Goal: Transaction & Acquisition: Purchase product/service

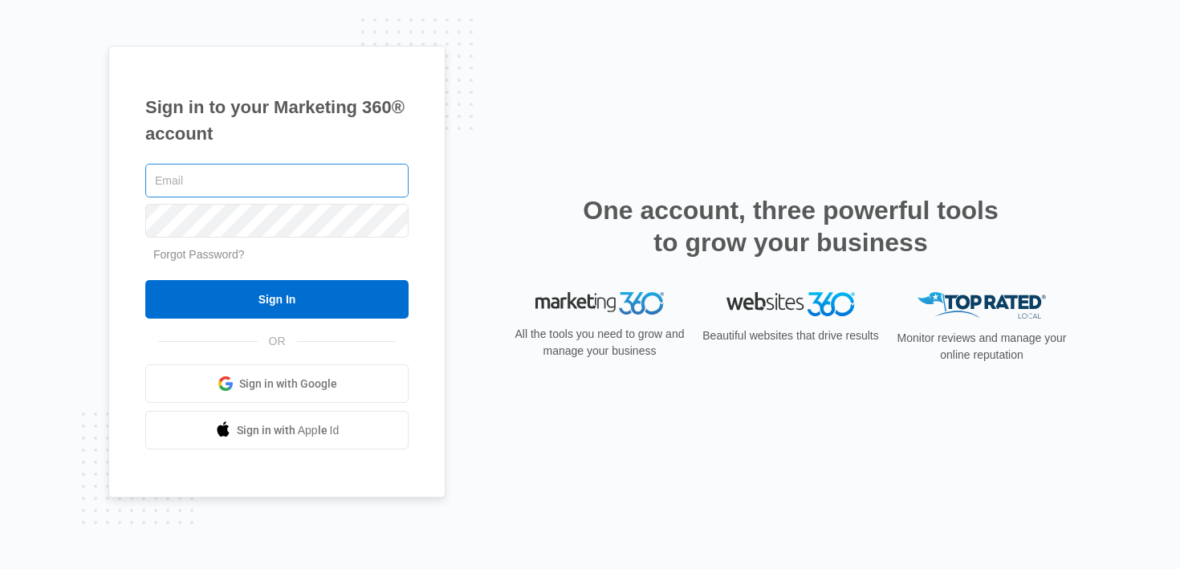
type input "[PERSON_NAME][EMAIL_ADDRESS][PERSON_NAME][DOMAIN_NAME]"
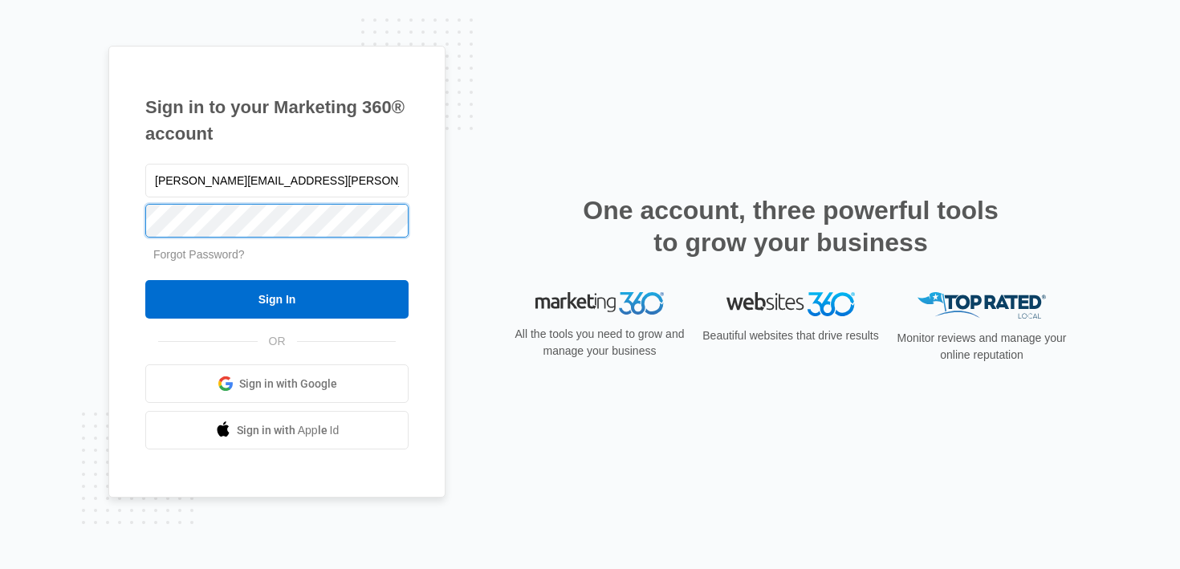
click at [128, 228] on div "Sign in to your Marketing 360® account brittany.anderson@madwire.com Forgot Pas…" at bounding box center [276, 272] width 337 height 453
click at [145, 280] on input "Sign In" at bounding box center [276, 299] width 263 height 39
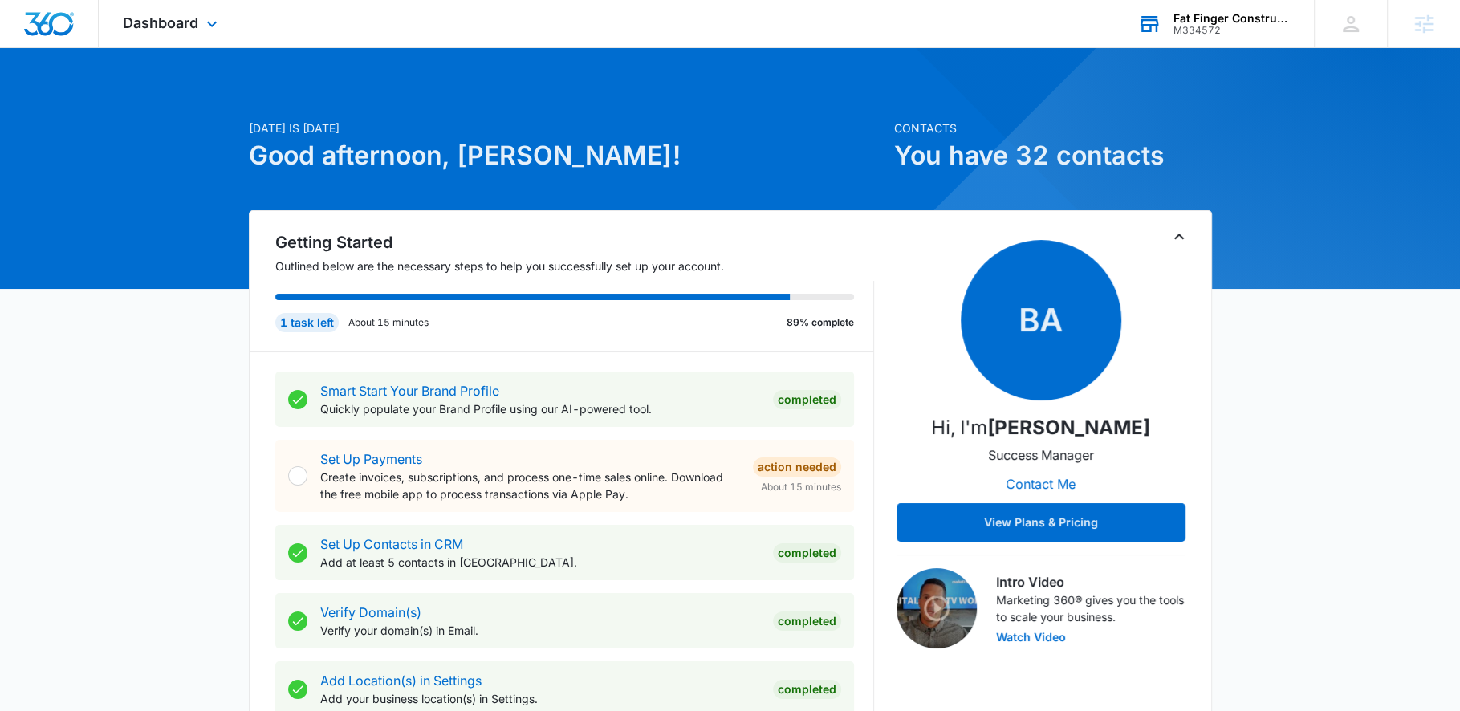
click at [1195, 37] on div "Fat Finger Construction M334572 Your Accounts View All" at bounding box center [1214, 23] width 201 height 47
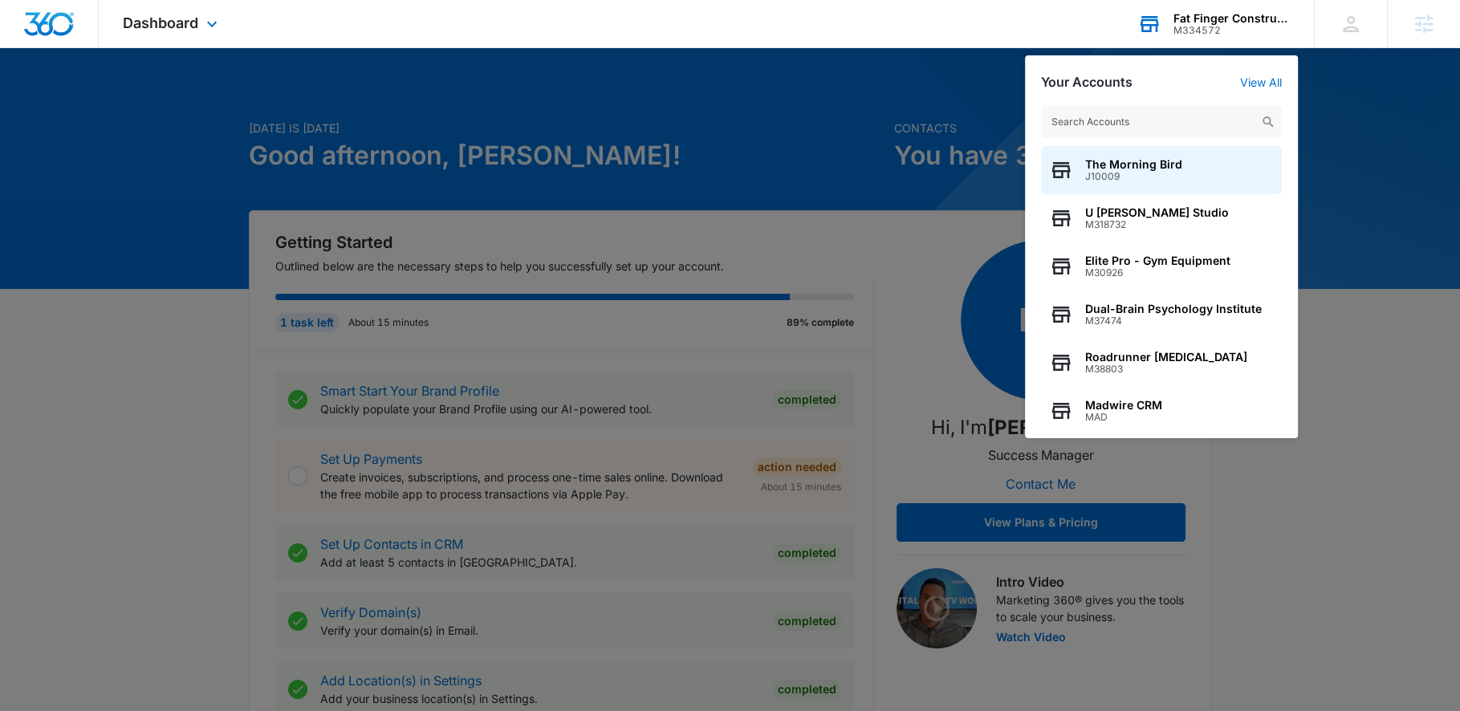
click at [1179, 121] on input "text" at bounding box center [1161, 122] width 241 height 32
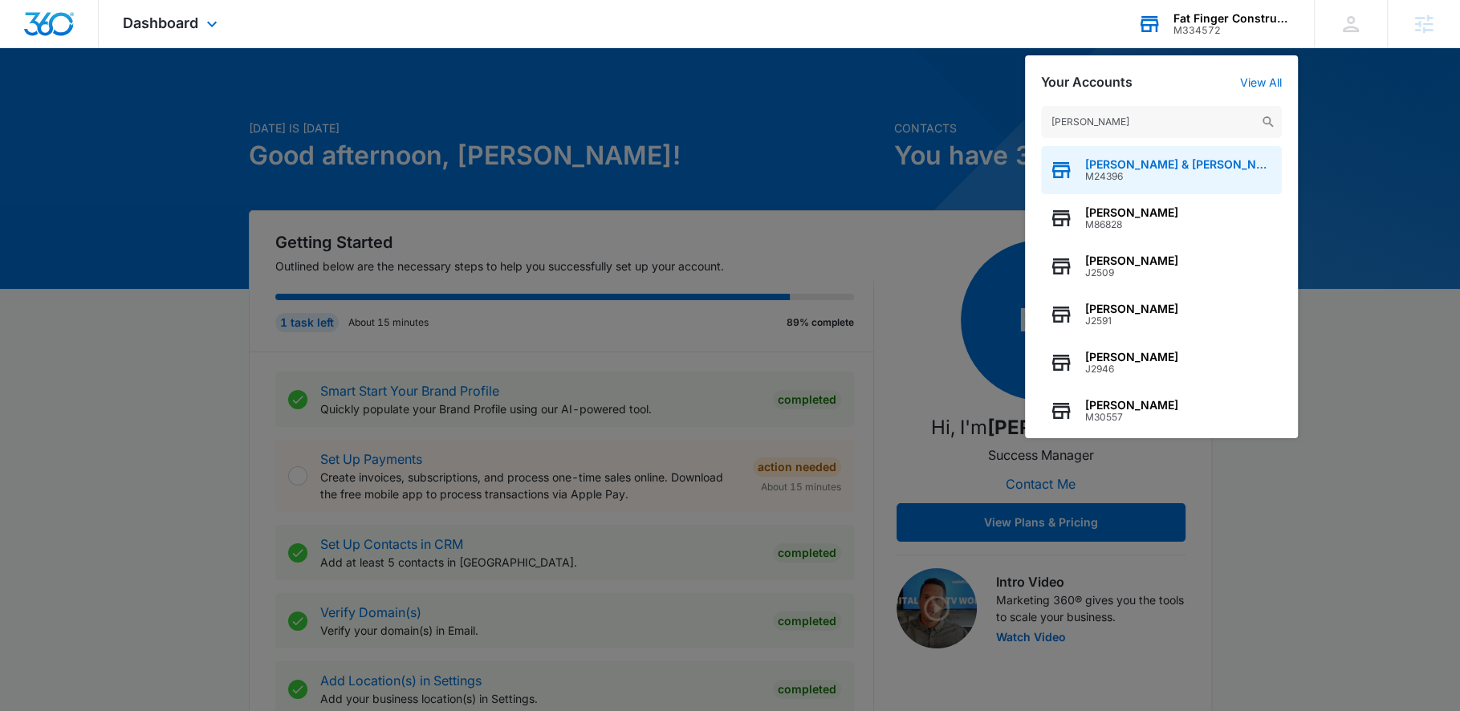
type input "[PERSON_NAME]"
click at [1188, 158] on span "[PERSON_NAME] & [PERSON_NAME], LLP" at bounding box center [1180, 164] width 189 height 13
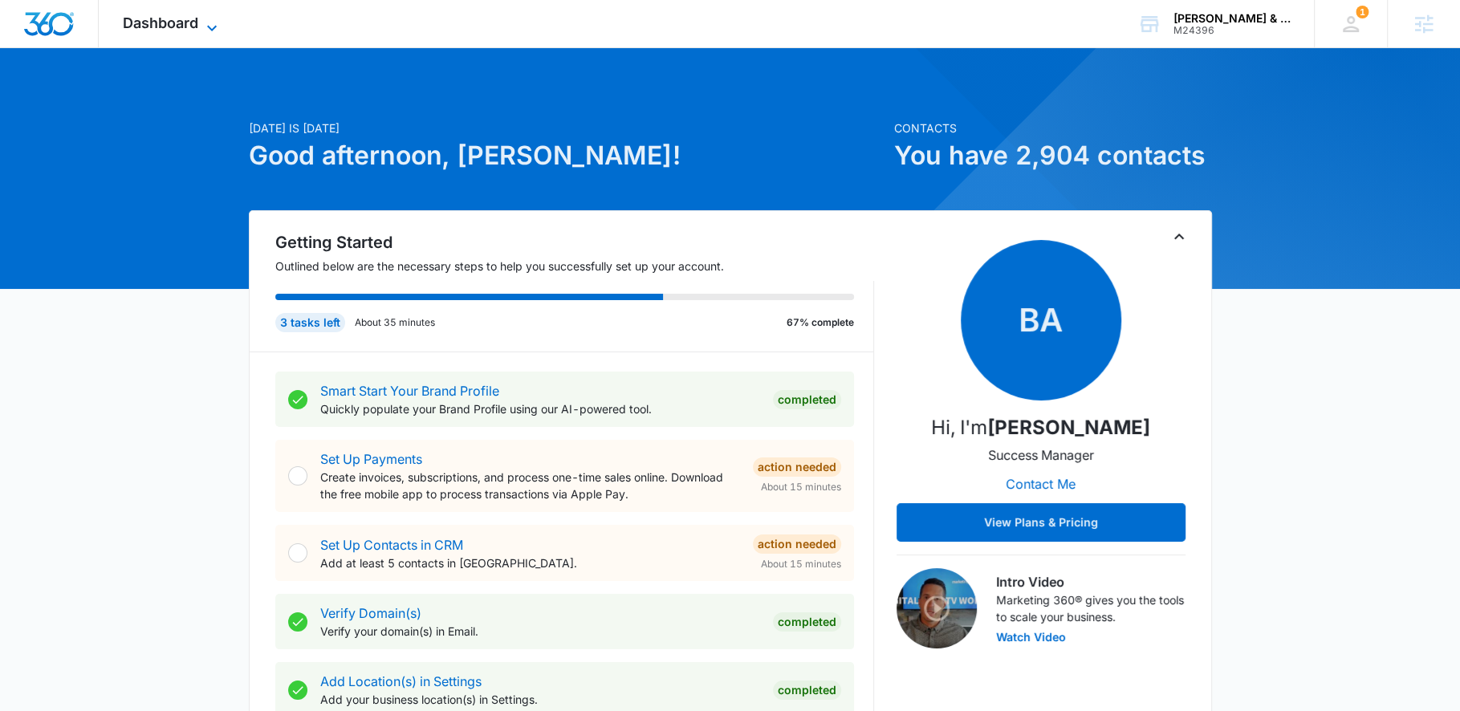
click at [207, 31] on icon at bounding box center [211, 27] width 19 height 19
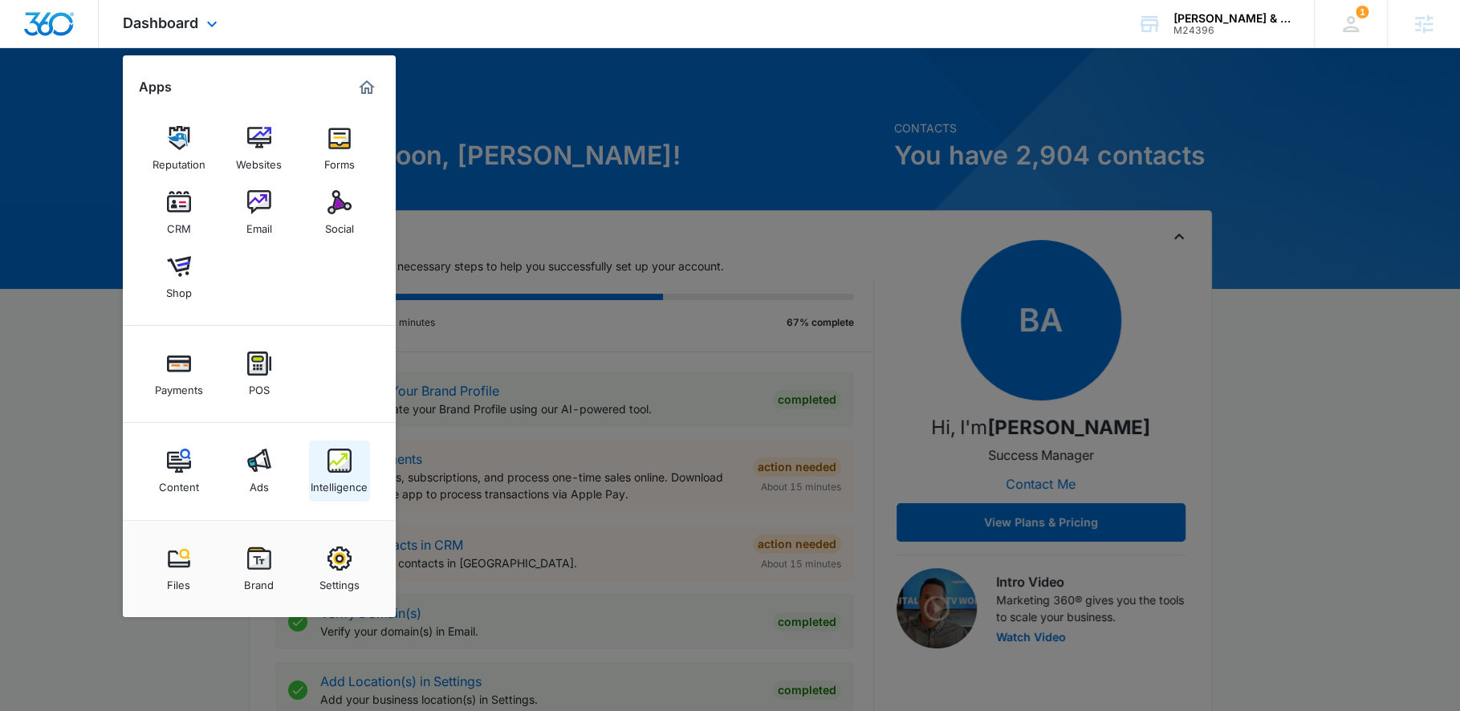
click at [336, 472] on img at bounding box center [340, 461] width 24 height 24
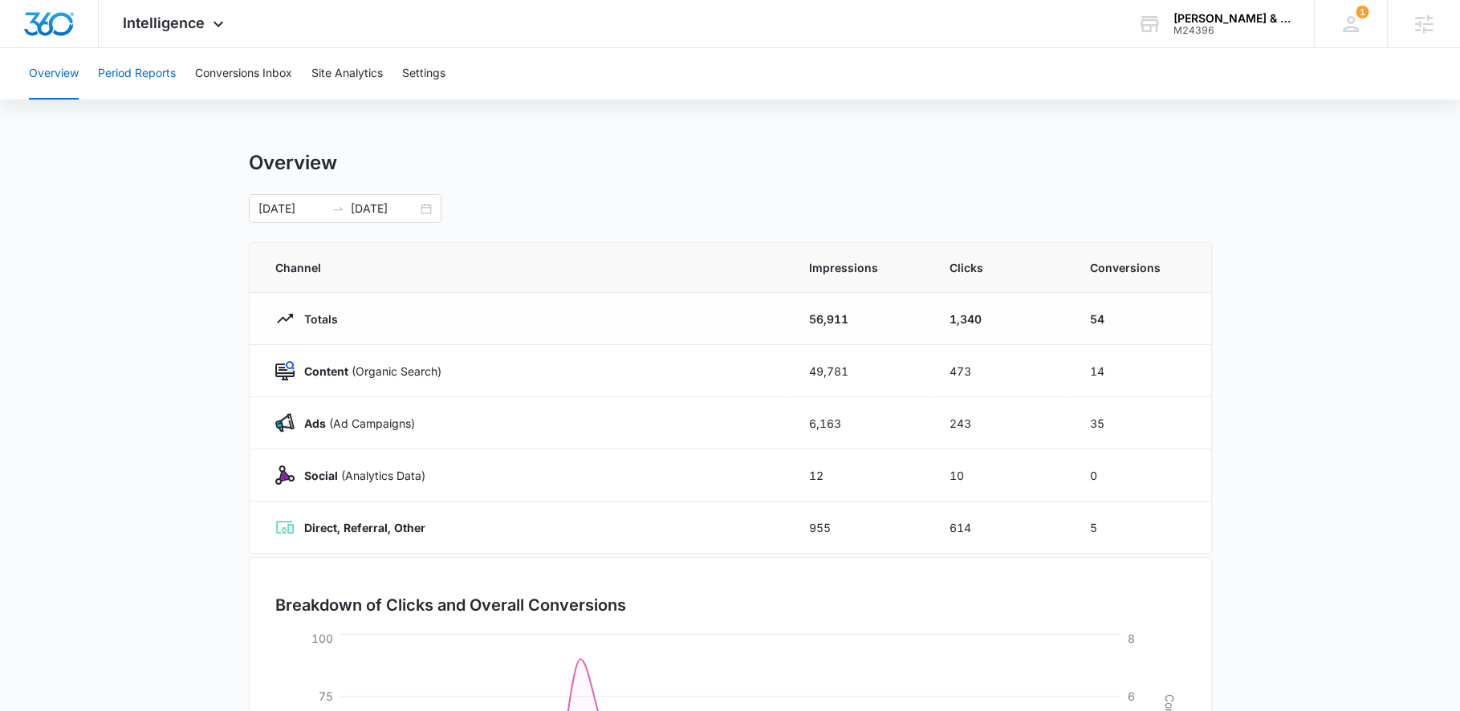
click at [146, 67] on button "Period Reports" at bounding box center [137, 73] width 78 height 51
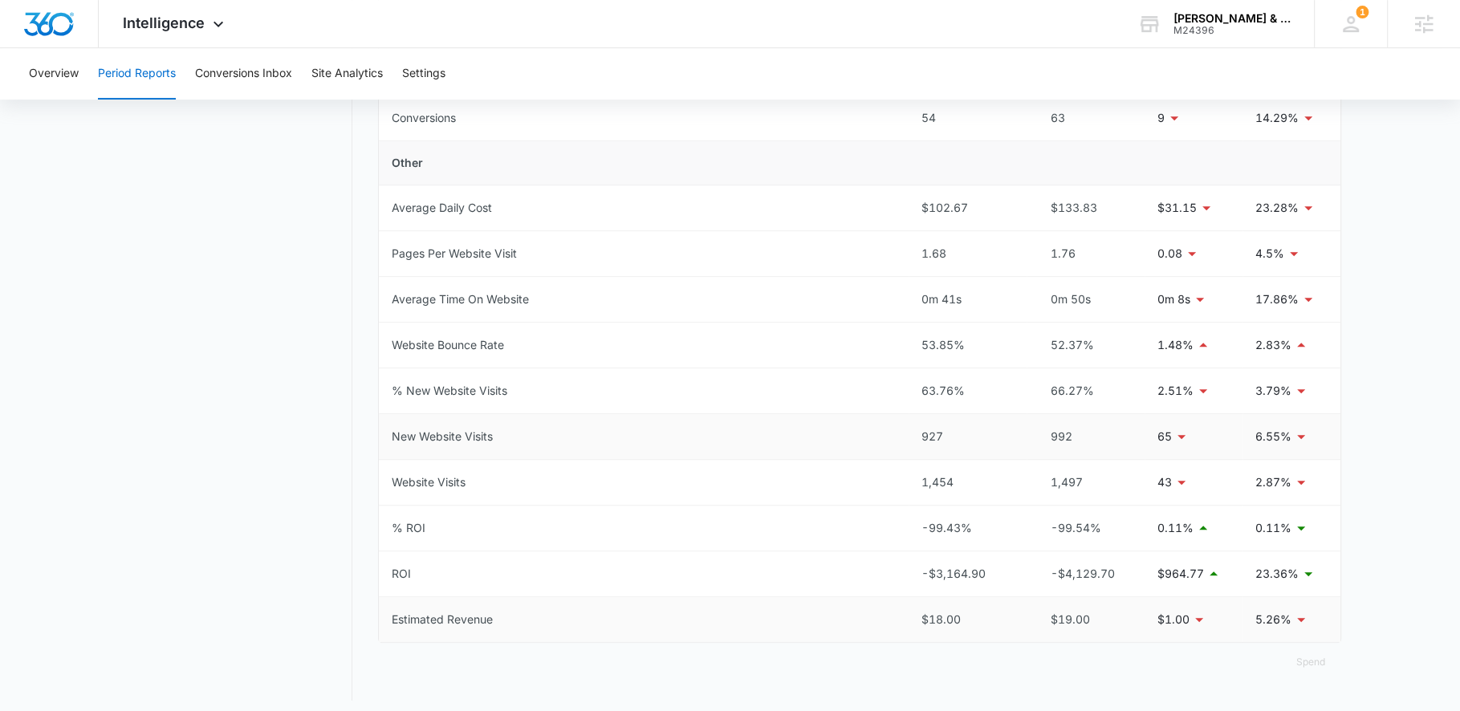
scroll to position [691, 0]
click at [211, 38] on div "Intelligence Apps Reputation Websites Forms CRM Email Social Shop Payments POS …" at bounding box center [175, 23] width 153 height 47
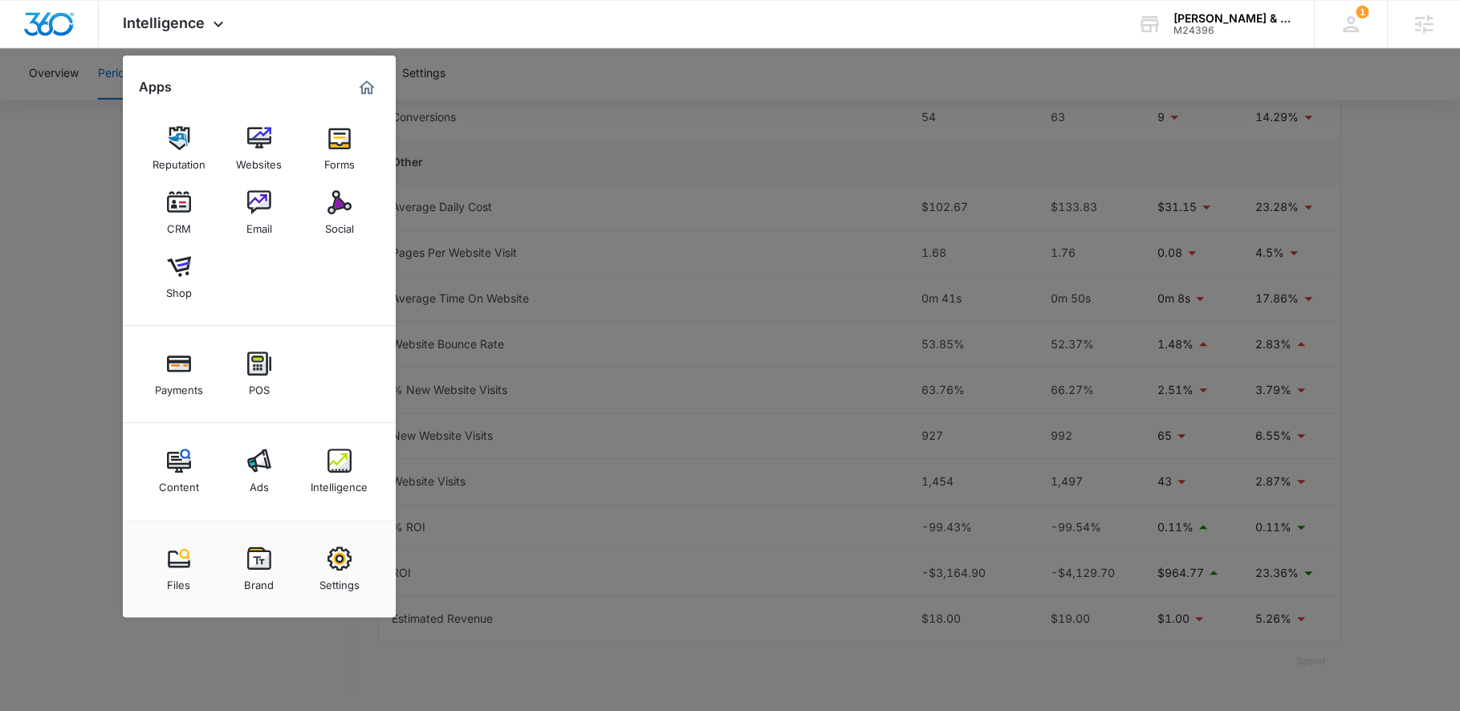
click at [286, 669] on div at bounding box center [730, 355] width 1460 height 711
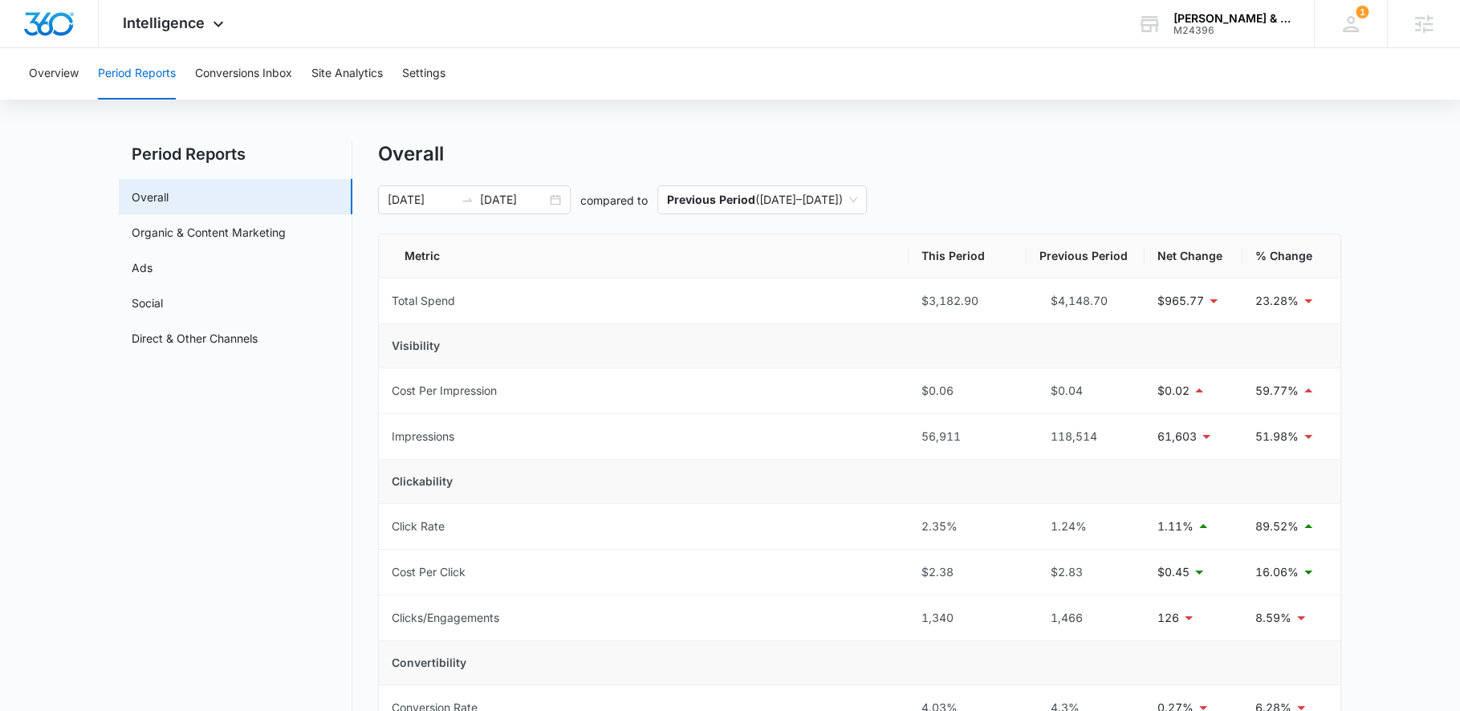
scroll to position [0, 0]
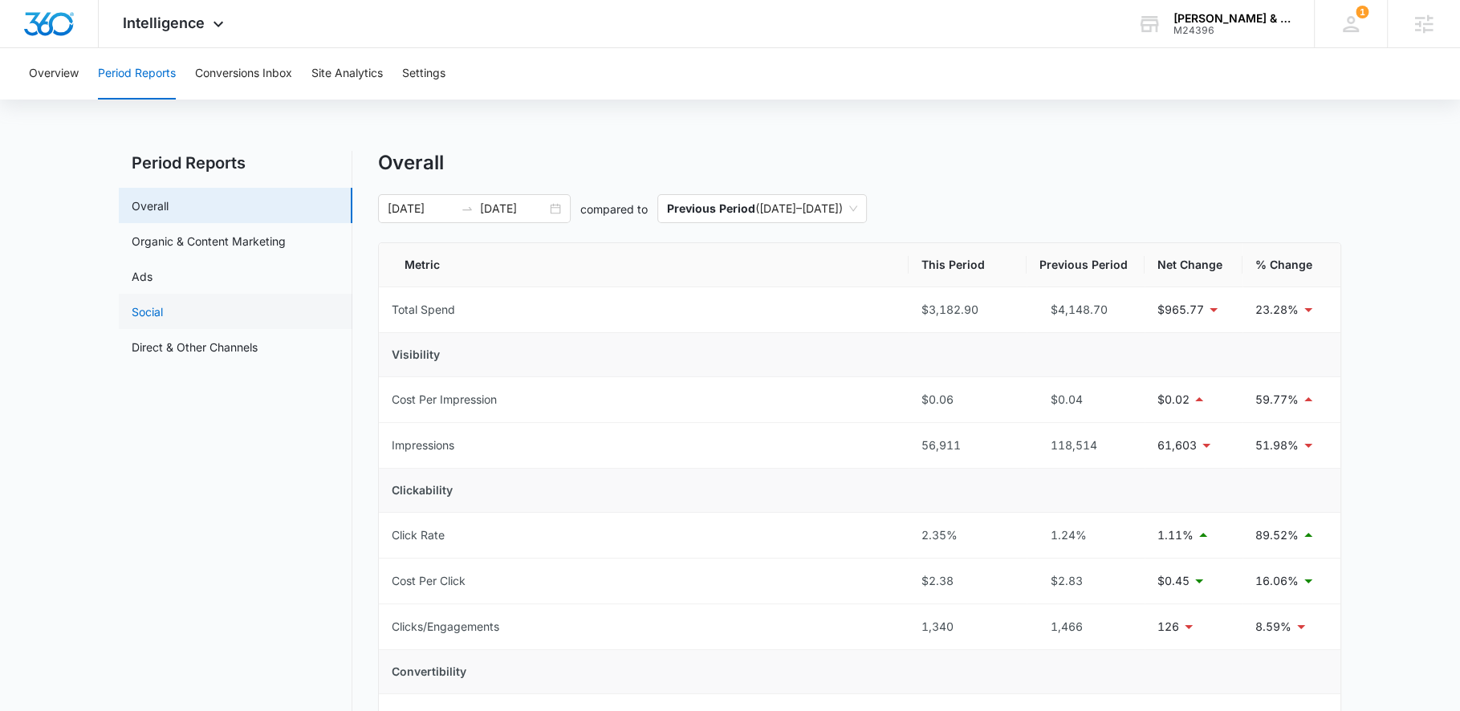
click at [163, 312] on link "Social" at bounding box center [147, 311] width 31 height 17
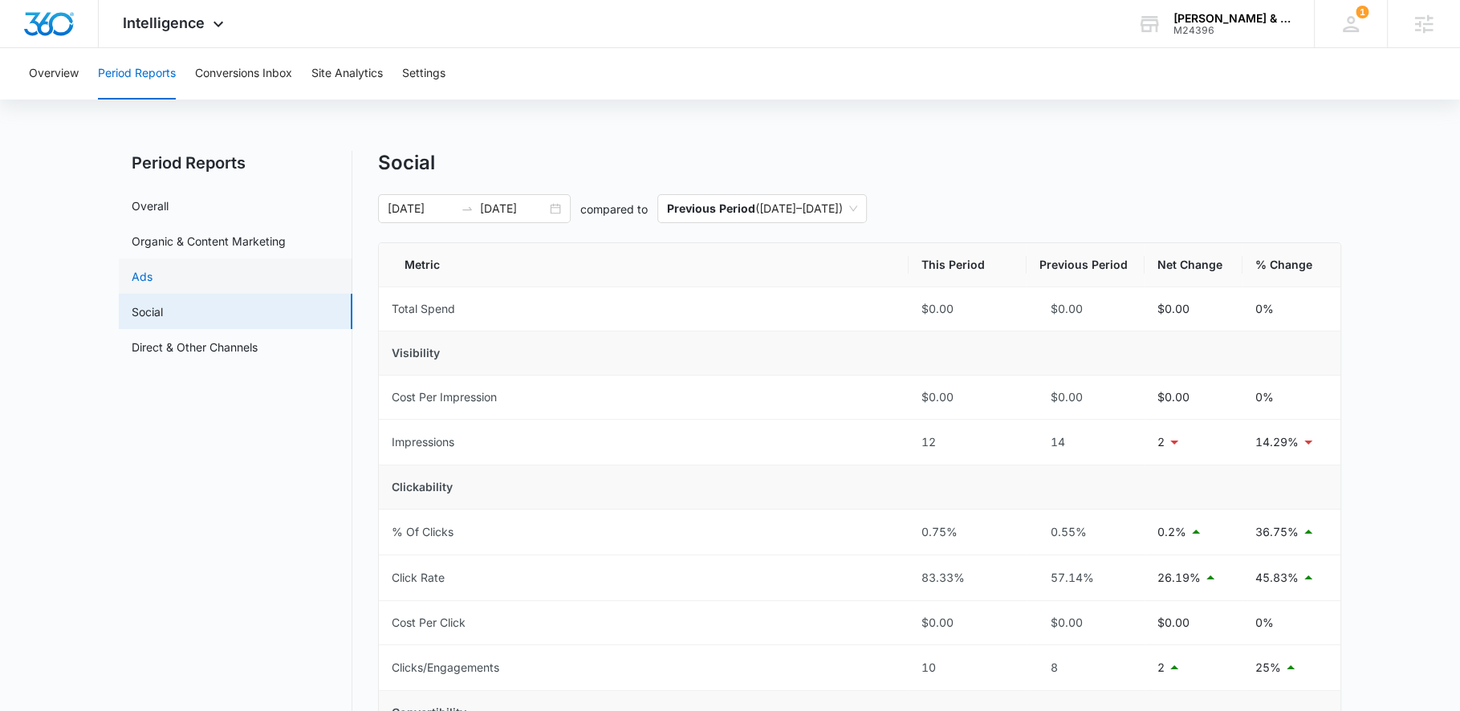
click at [153, 275] on link "Ads" at bounding box center [142, 276] width 21 height 17
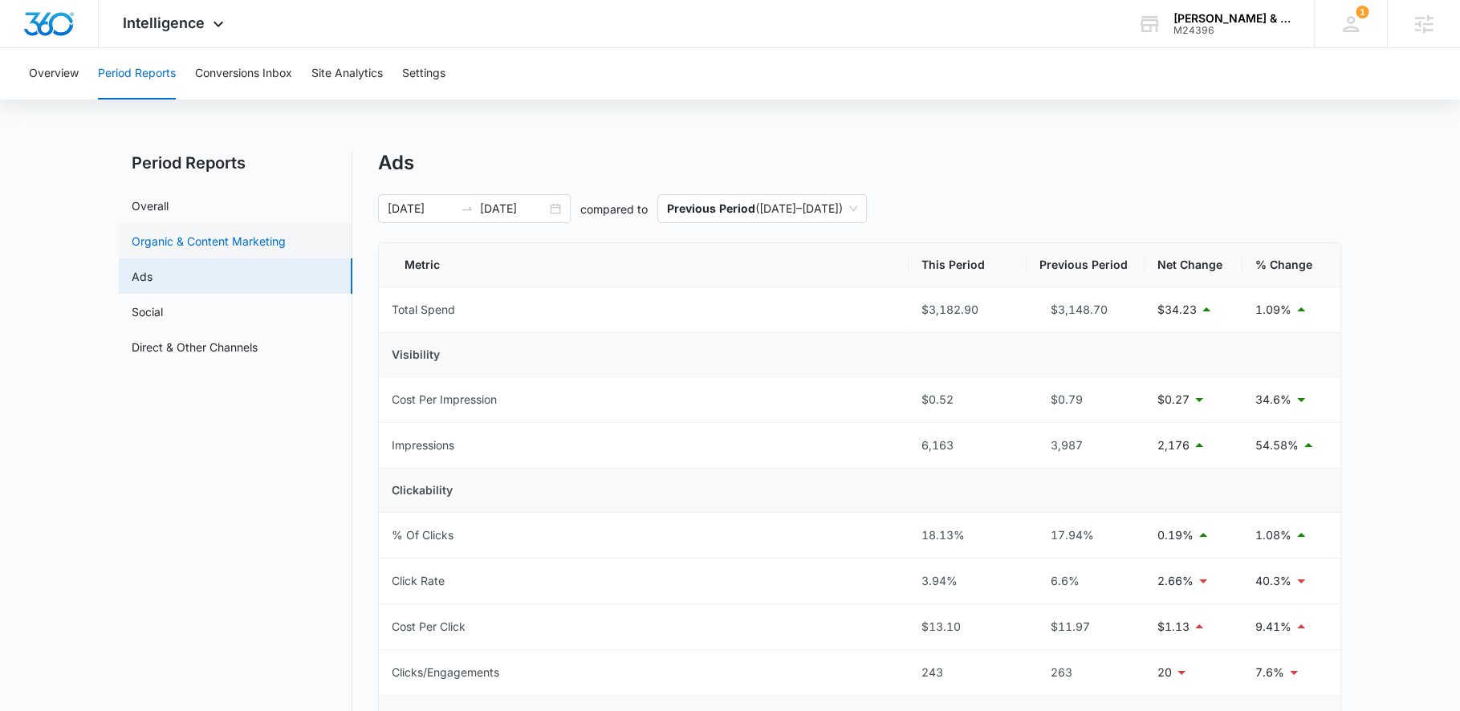
click at [200, 246] on link "Organic & Content Marketing" at bounding box center [209, 241] width 154 height 17
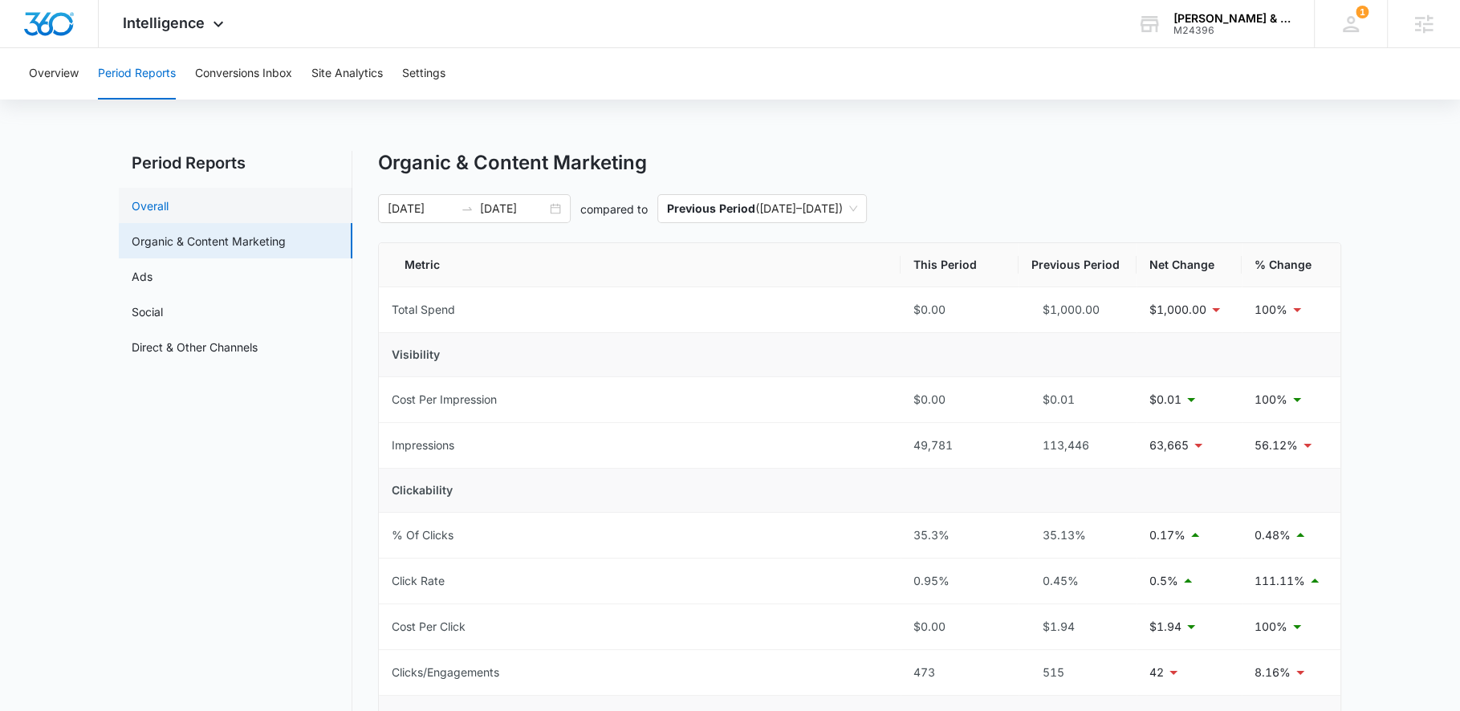
click at [169, 214] on link "Overall" at bounding box center [150, 206] width 37 height 17
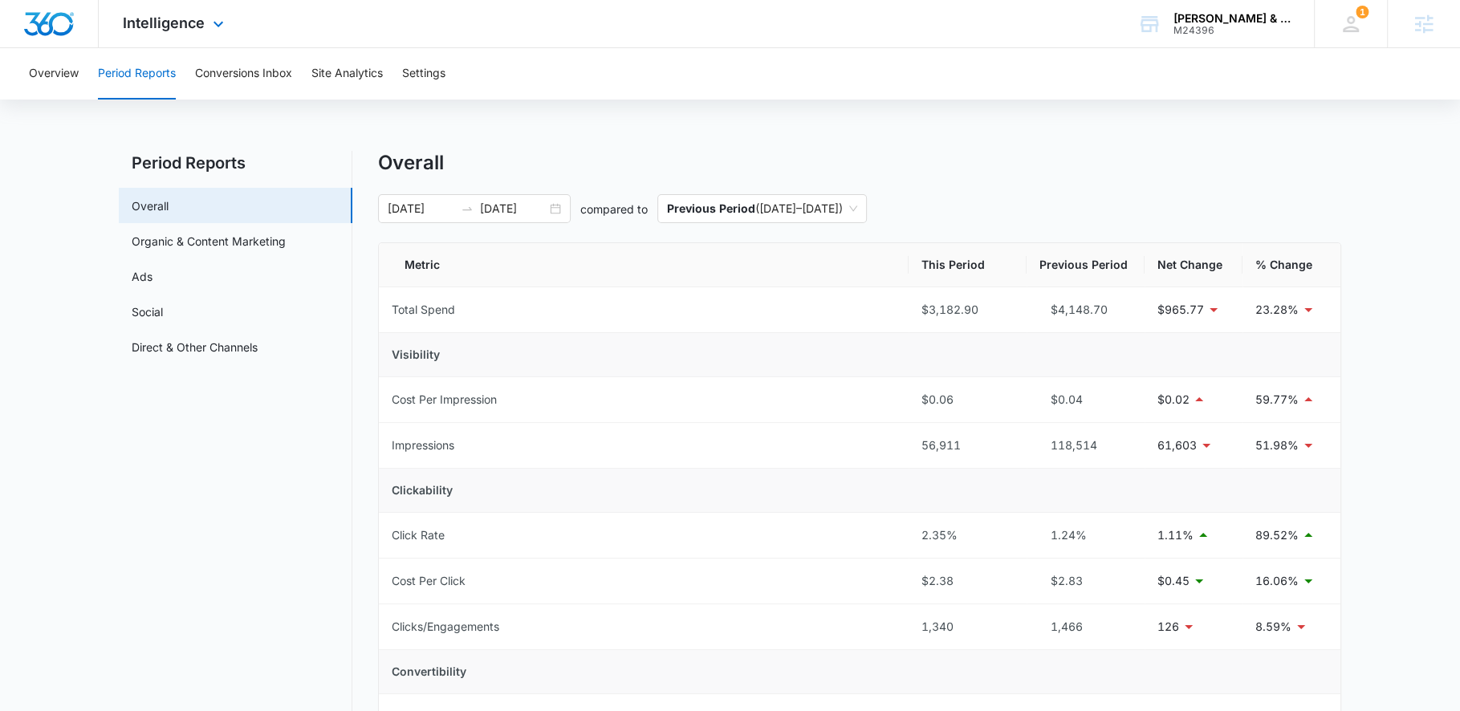
click at [231, 21] on div "Intelligence Apps Reputation Websites Forms CRM Email Social Shop Payments POS …" at bounding box center [175, 23] width 153 height 47
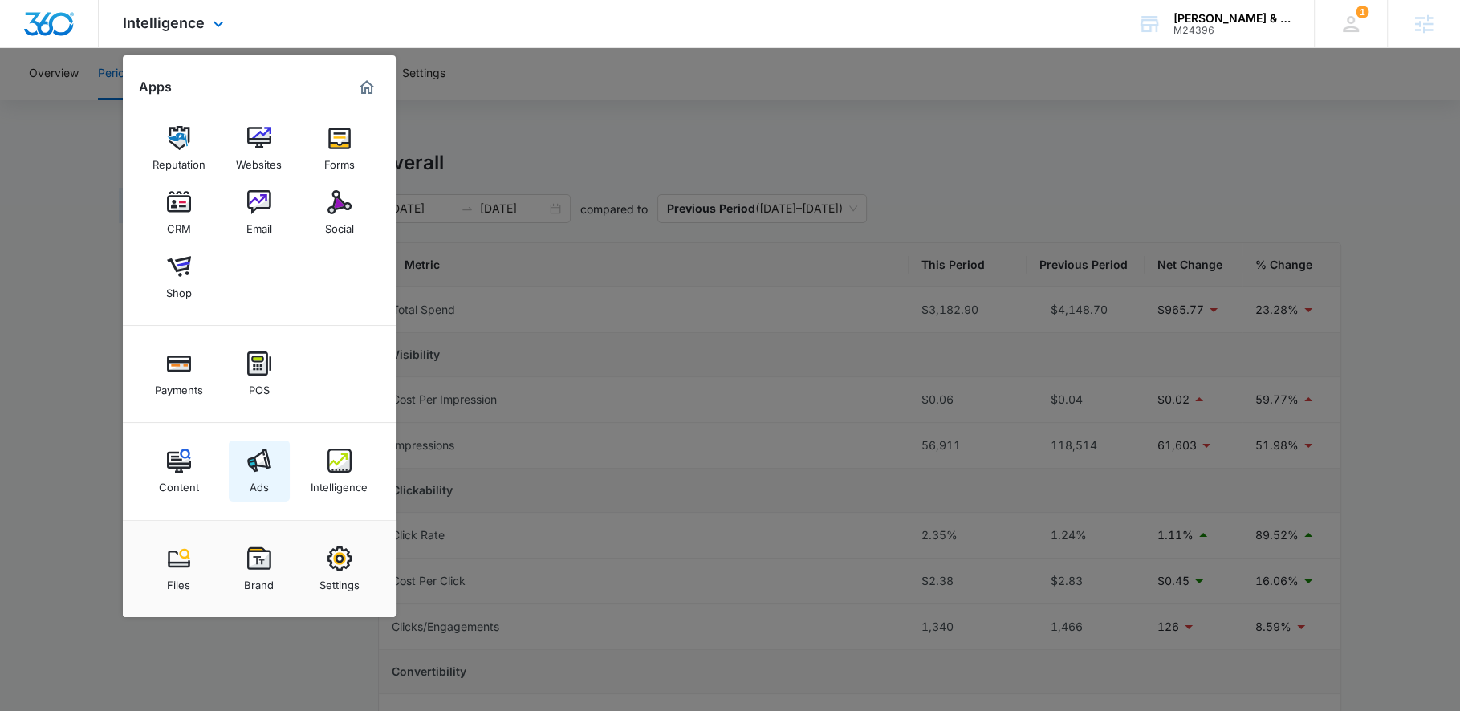
click at [267, 457] on img at bounding box center [259, 461] width 24 height 24
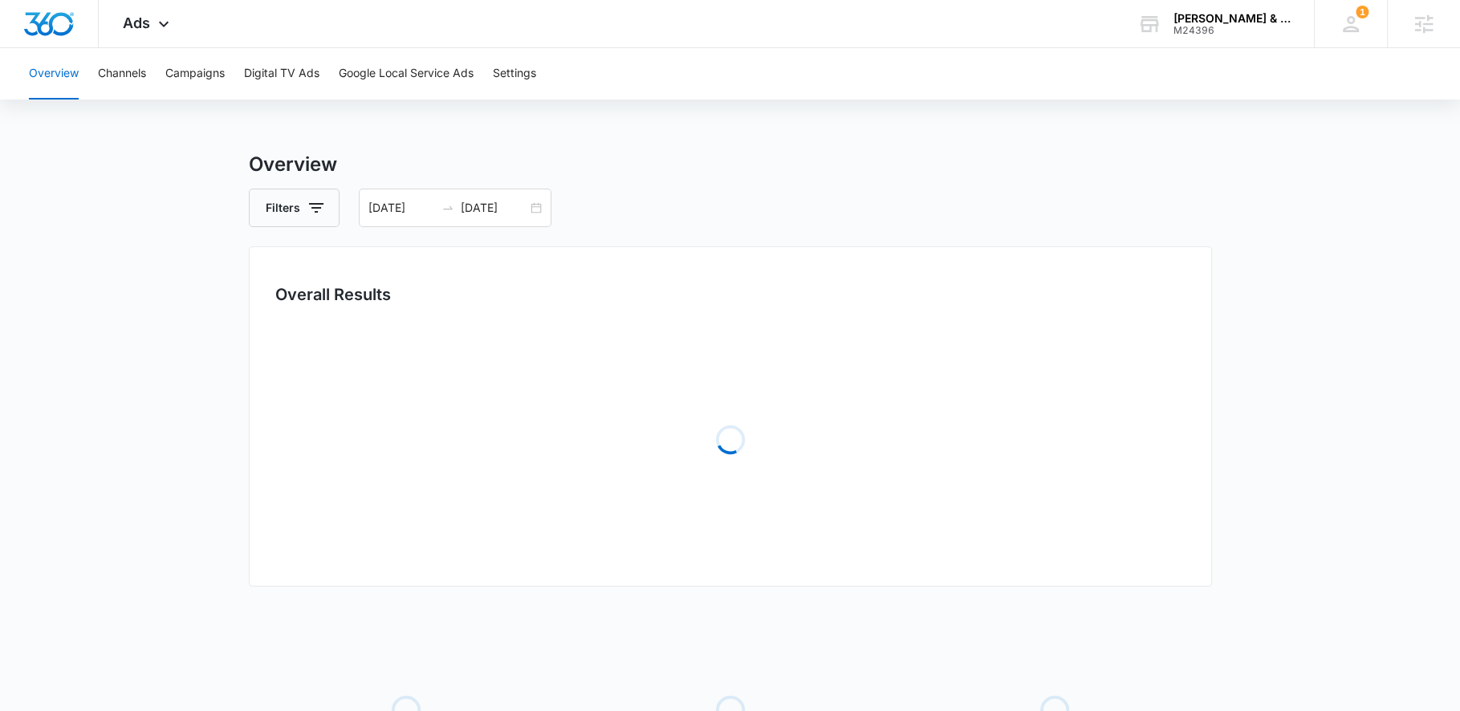
scroll to position [2, 0]
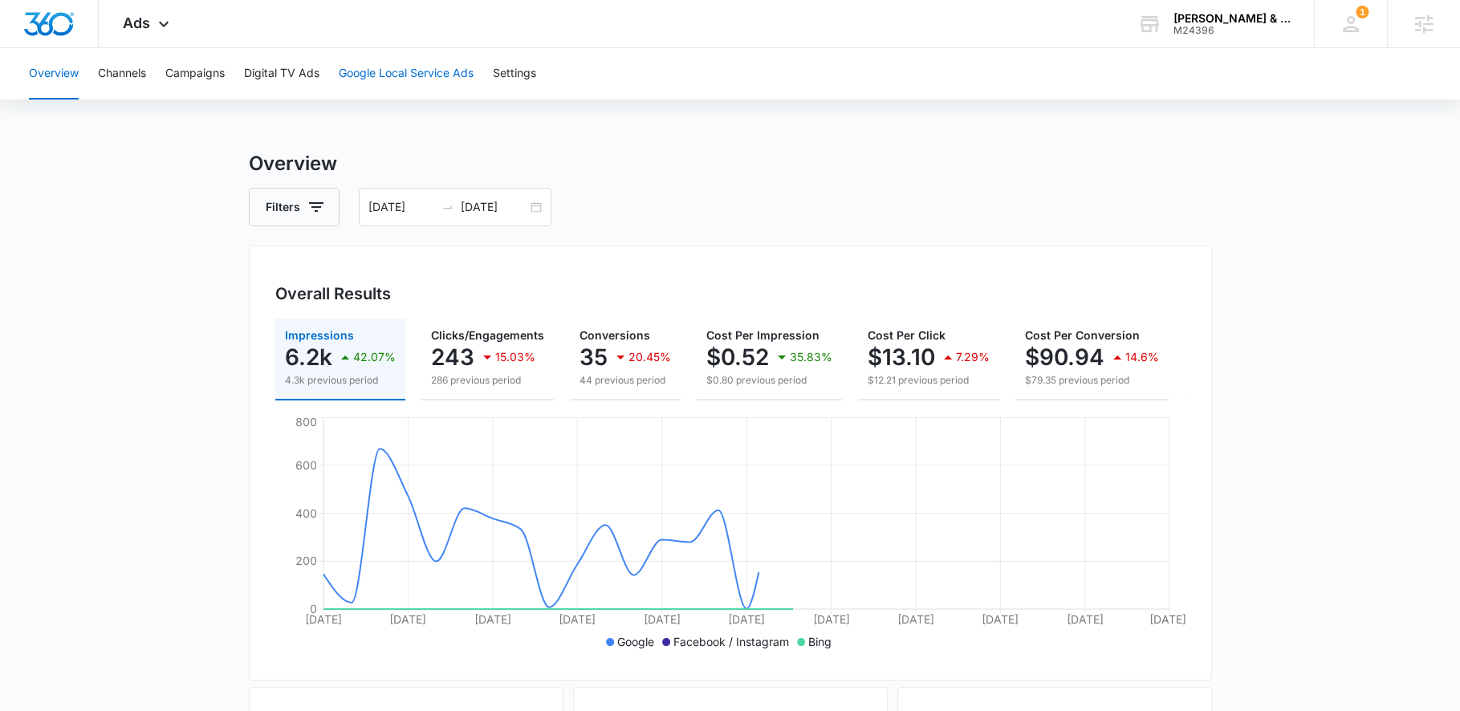
click at [371, 87] on button "Google Local Service Ads" at bounding box center [406, 73] width 135 height 51
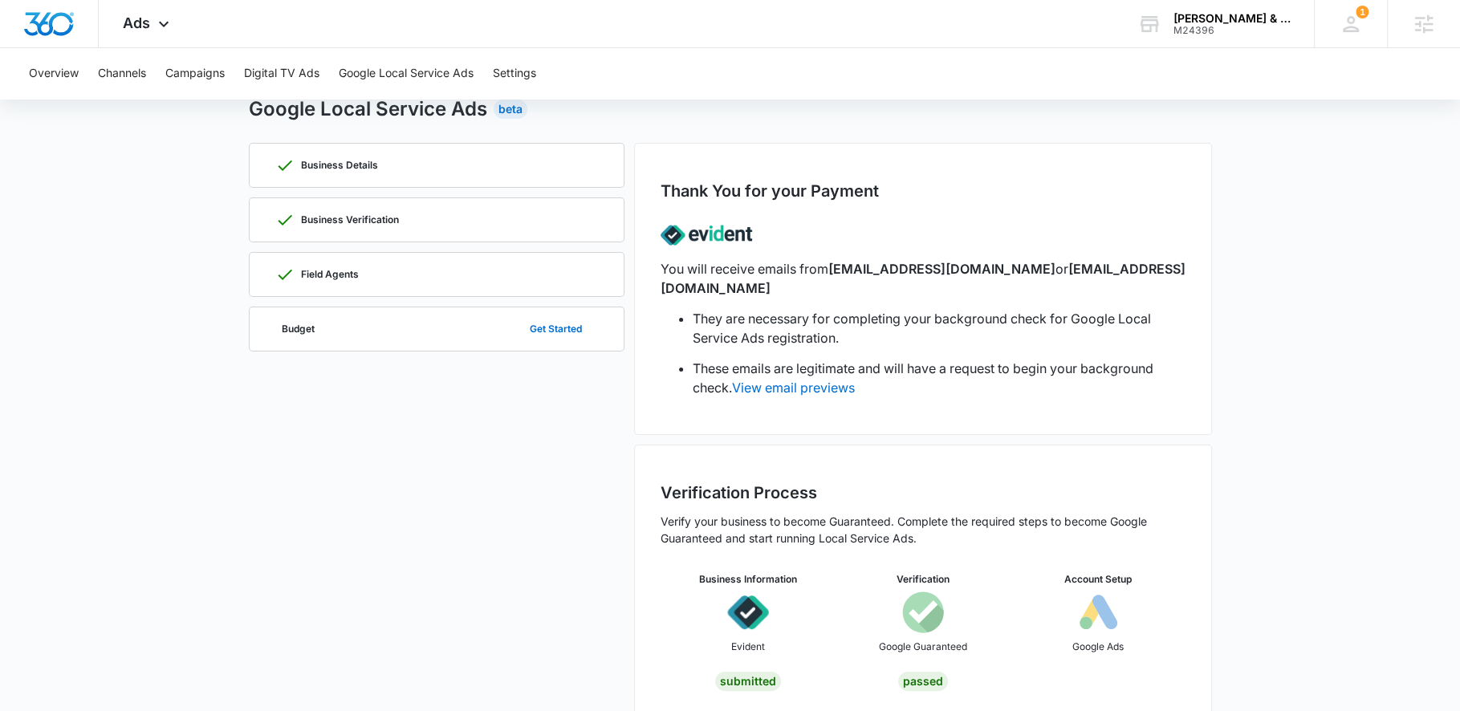
scroll to position [61, 0]
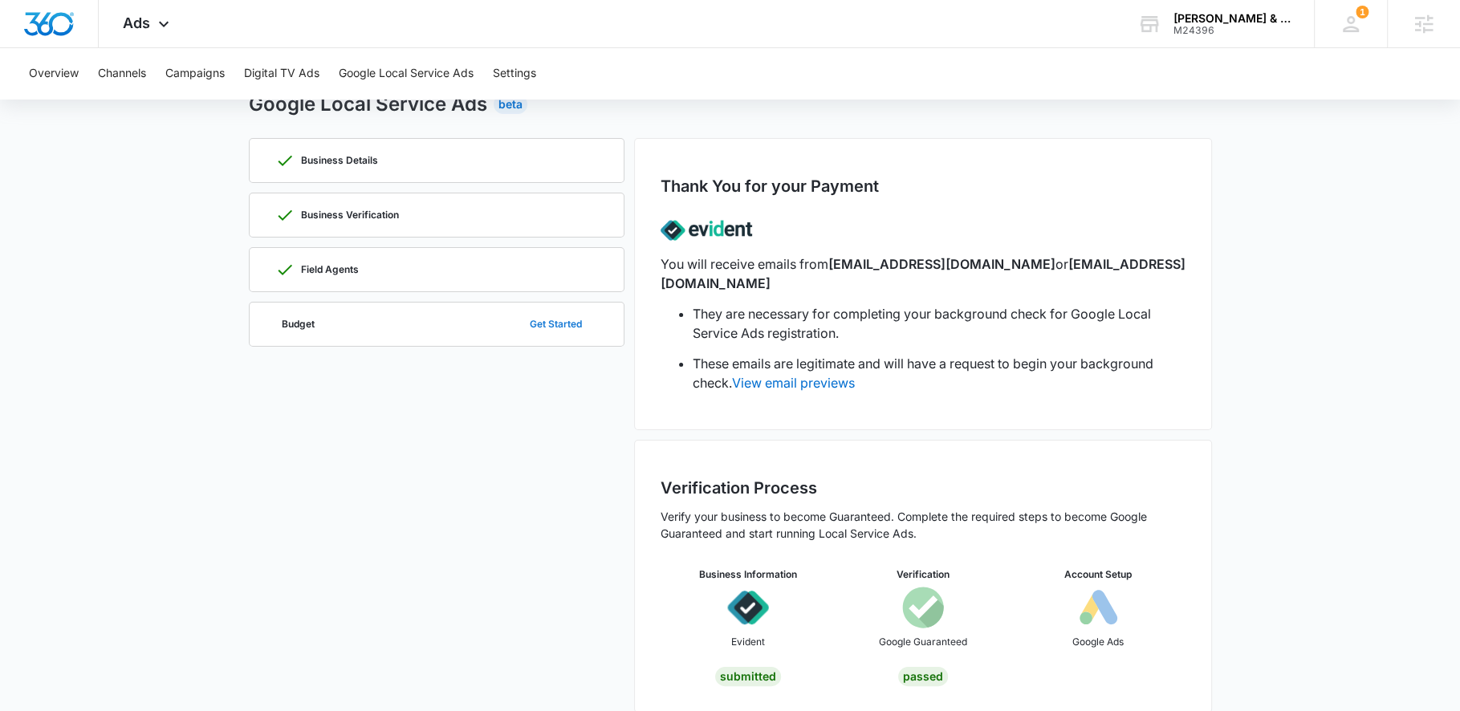
click at [547, 325] on button "Get Started" at bounding box center [556, 324] width 84 height 39
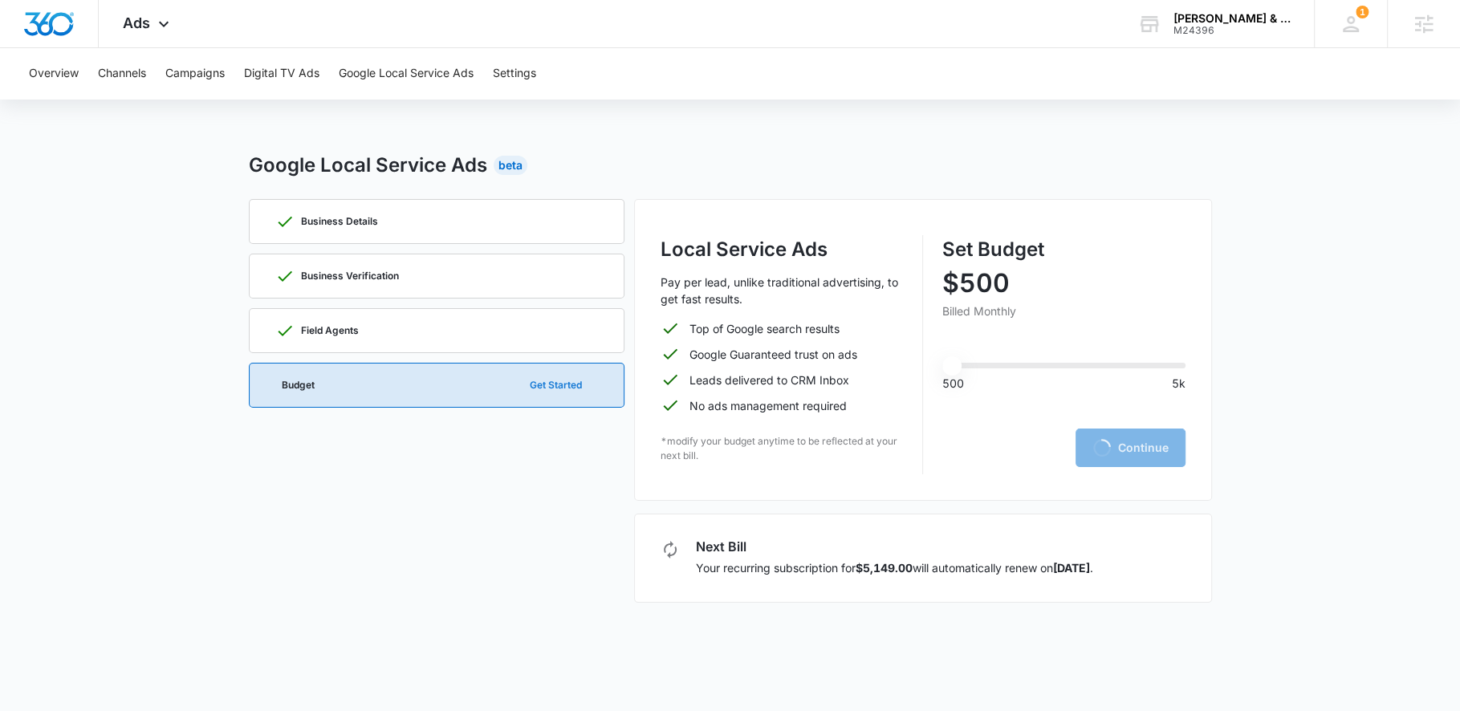
scroll to position [0, 0]
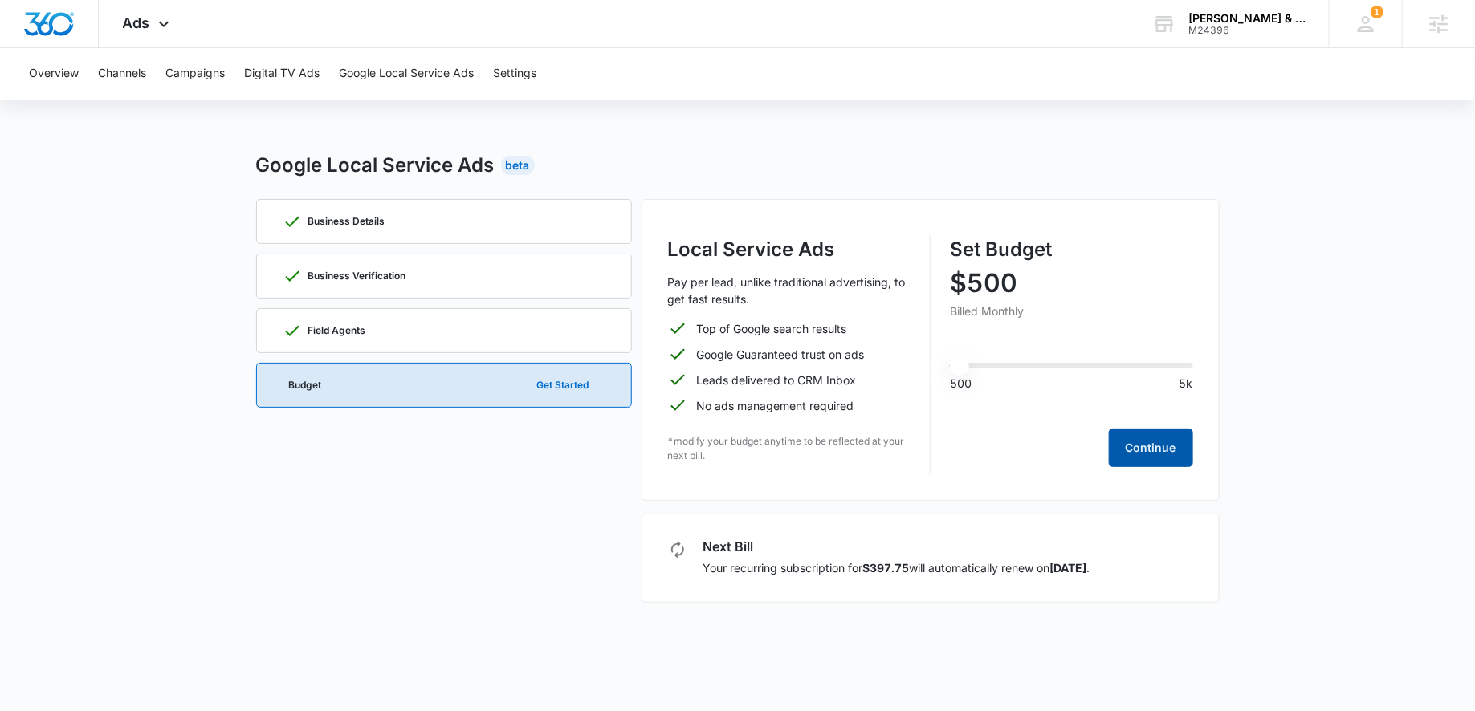
click at [1156, 456] on button "Continue" at bounding box center [1151, 448] width 84 height 39
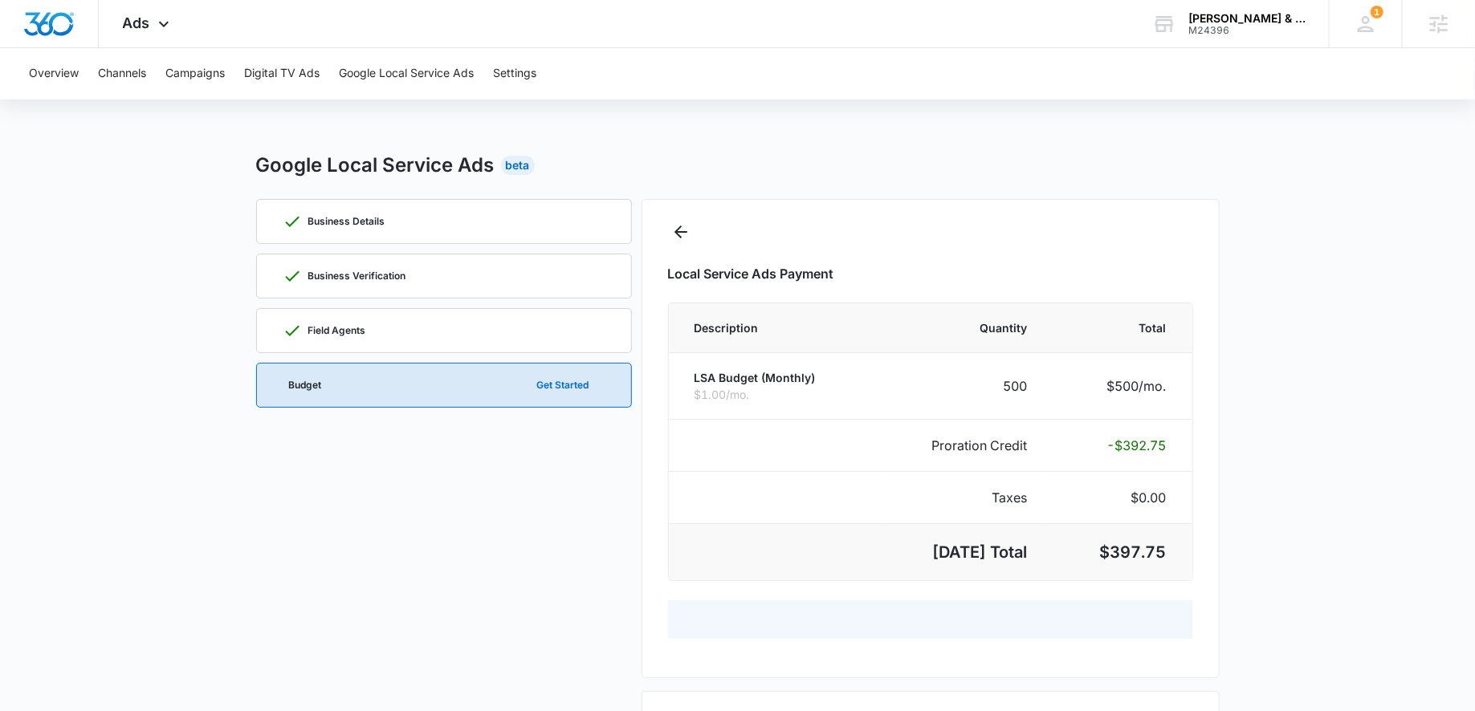
select select "pm_1MqfwKA4n8RTgNjUlszQBvW6"
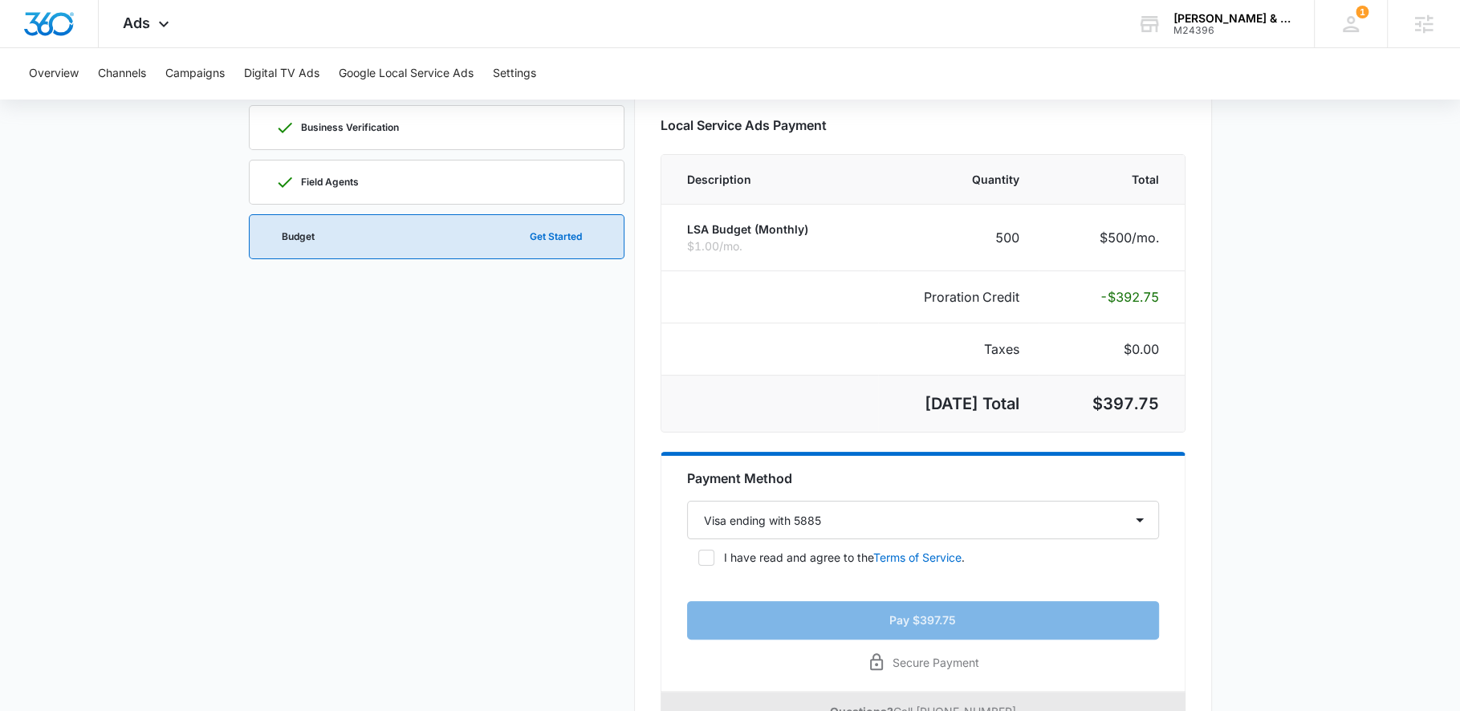
scroll to position [263, 0]
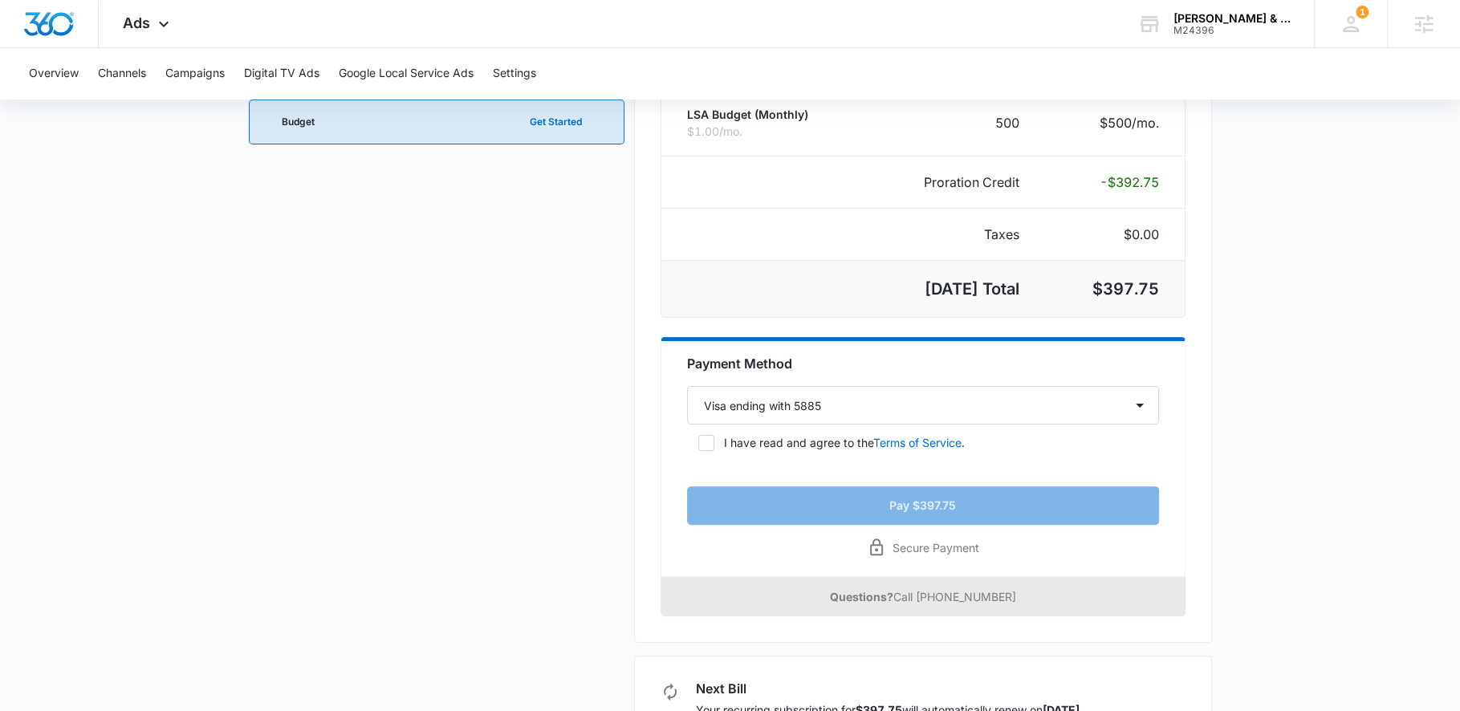
click at [707, 442] on icon at bounding box center [706, 443] width 14 height 14
click at [699, 442] on input "I have read and agree to the Terms of Service ." at bounding box center [692, 443] width 11 height 11
checkbox input "true"
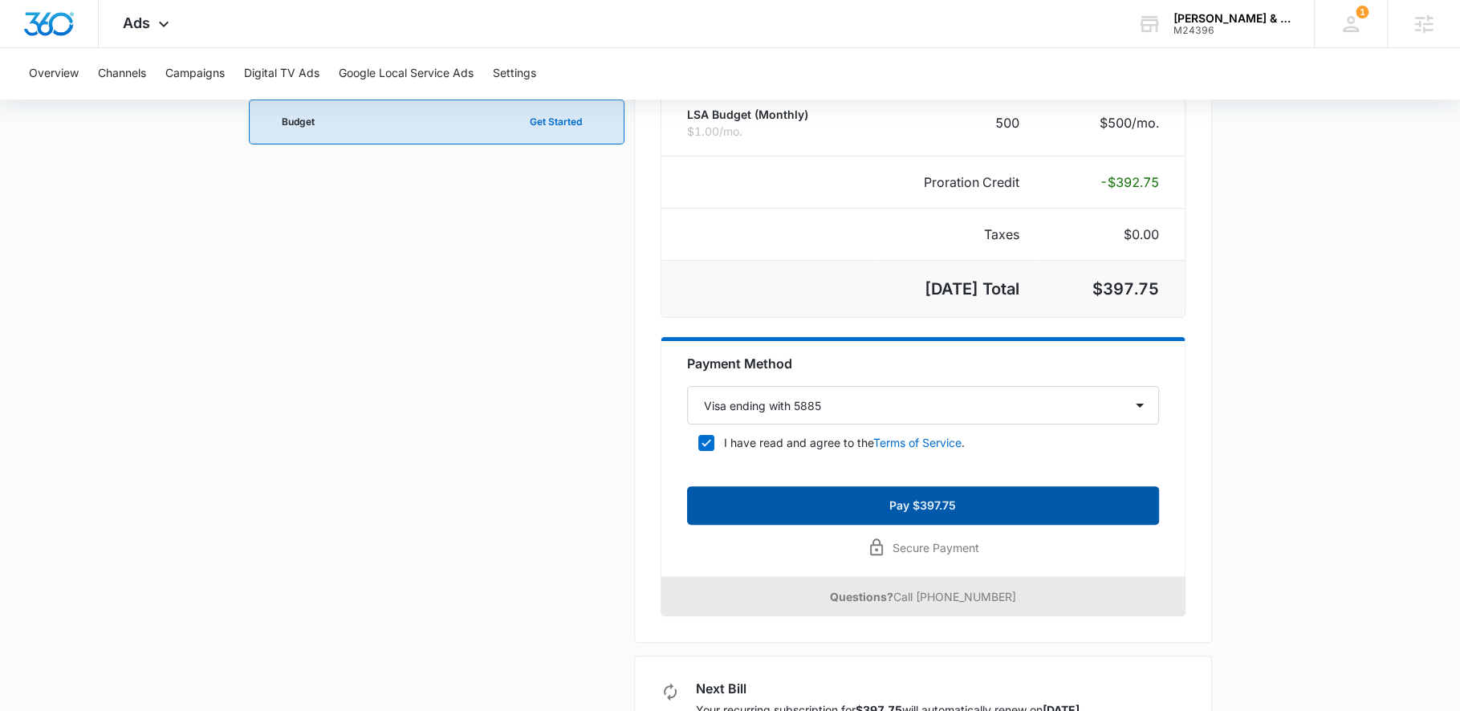
click at [1016, 509] on button "Pay $397.75" at bounding box center [923, 506] width 472 height 39
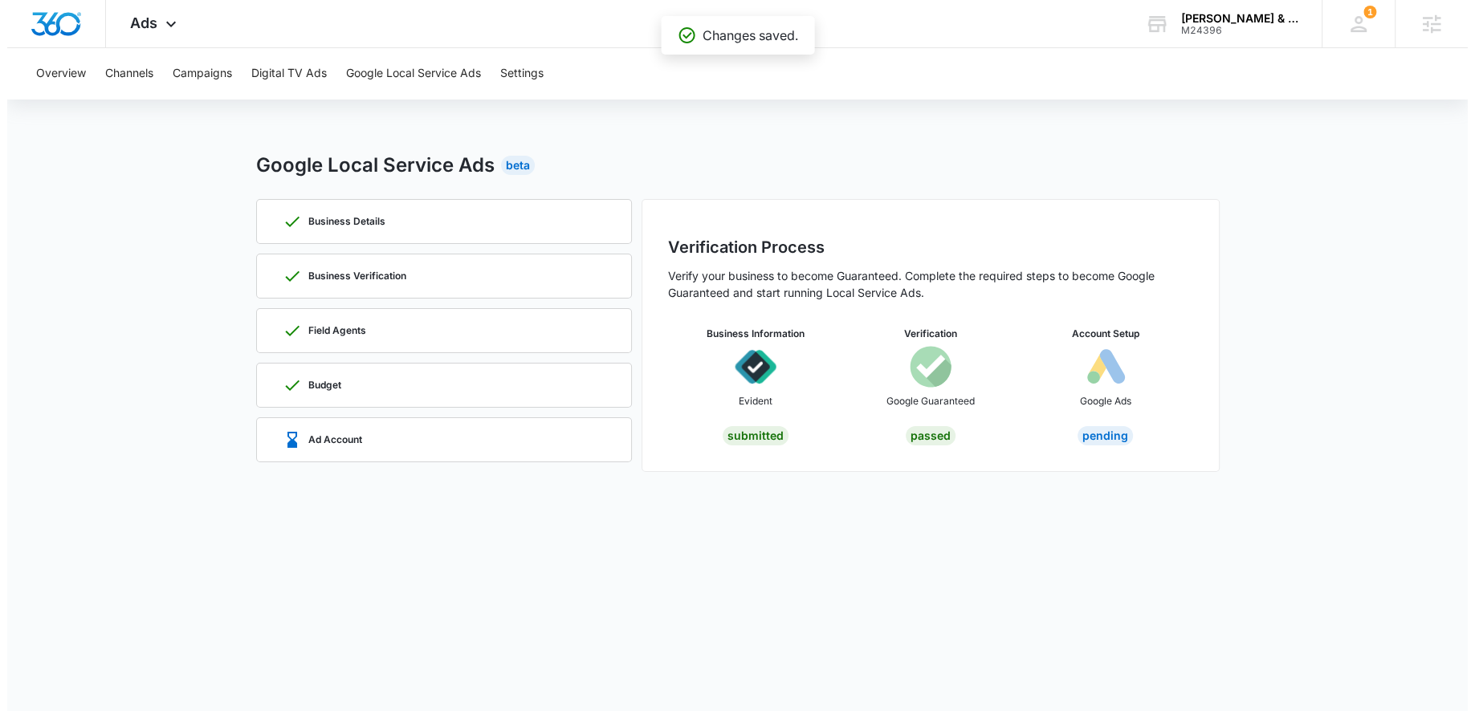
scroll to position [0, 0]
drag, startPoint x: 1065, startPoint y: 337, endPoint x: 1166, endPoint y: 348, distance: 101.0
click at [1166, 348] on div "Account Setup Google Ads" at bounding box center [1105, 373] width 175 height 93
click at [1175, 368] on div "Account Setup Google Ads" at bounding box center [1105, 373] width 175 height 93
